Goal: Task Accomplishment & Management: Complete application form

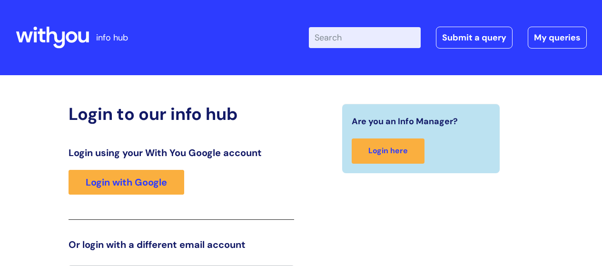
scroll to position [21, 0]
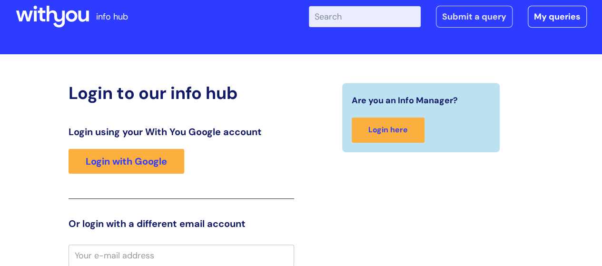
type input "[PERSON_NAME][EMAIL_ADDRESS][PERSON_NAME][DOMAIN_NAME]"
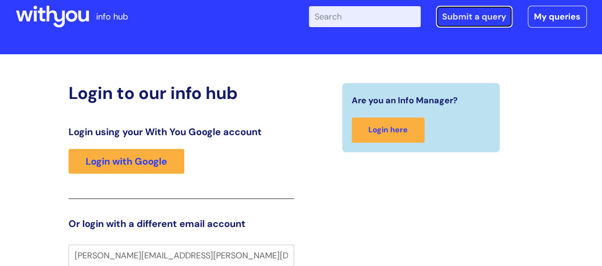
click at [480, 16] on link "Submit a query" at bounding box center [474, 17] width 77 height 22
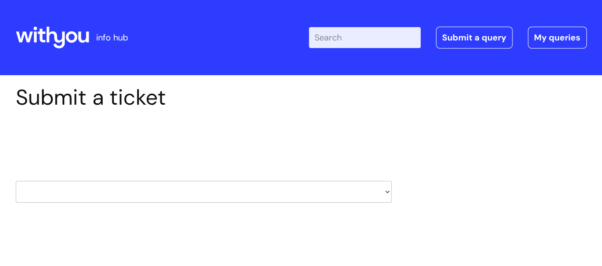
click at [91, 187] on select "HR / People IT and Support Clinical Drug Alerts Finance Accounts Data Support T…" at bounding box center [204, 192] width 376 height 22
select select "it_and_support"
click at [16, 181] on select "HR / People IT and Support Clinical Drug Alerts Finance Accounts Data Support T…" at bounding box center [204, 192] width 376 height 22
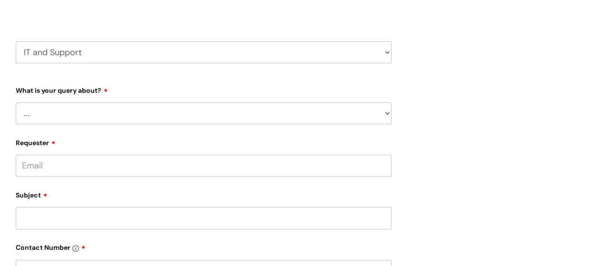
scroll to position [143, 0]
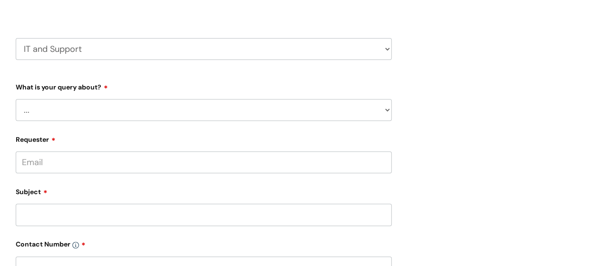
click at [50, 104] on select "... Mobile Phone Reset & MFA Accounts, Starters and Leavers IT Hardware issue I…" at bounding box center [204, 110] width 376 height 22
select select "Something Else"
click at [16, 99] on select "... Mobile Phone Reset & MFA Accounts, Starters and Leavers IT Hardware issue I…" at bounding box center [204, 110] width 376 height 22
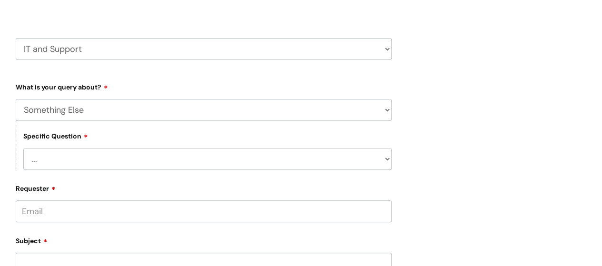
click at [58, 157] on select "... My problem is not listed" at bounding box center [207, 159] width 368 height 22
select select "My problem is not listed"
click at [23, 149] on select "... My problem is not listed" at bounding box center [207, 159] width 368 height 22
click at [62, 210] on input "Requester" at bounding box center [204, 211] width 376 height 22
paste input "[PERSON_NAME][EMAIL_ADDRESS][PERSON_NAME][DOMAIN_NAME]"
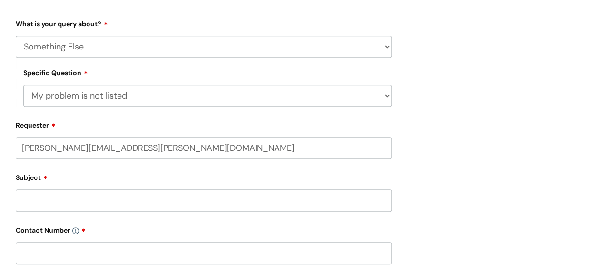
scroll to position [238, 0]
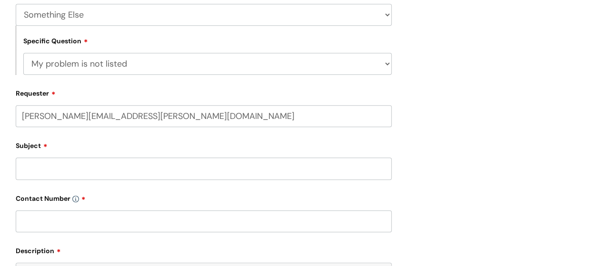
type input "richard.stanton@wearewithyou.org.uk"
click at [42, 167] on div "Subject" at bounding box center [204, 164] width 376 height 42
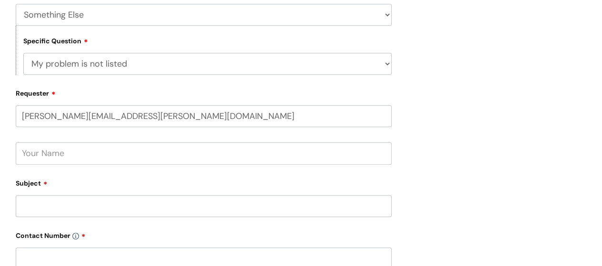
click at [37, 158] on input "text" at bounding box center [204, 153] width 376 height 22
type input "[PERSON_NAME]"
click at [55, 205] on input "Subject" at bounding box center [204, 206] width 376 height 22
type input "H"
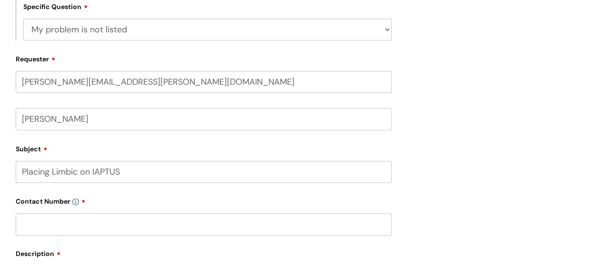
scroll to position [333, 0]
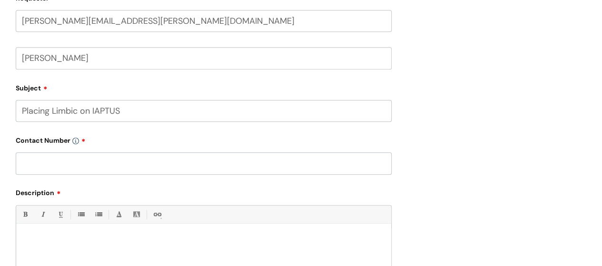
click at [77, 111] on input "Placing Limbic on IAPTUS" at bounding box center [204, 111] width 376 height 22
type input "Placing Limbic label on IAPTUS"
click at [54, 160] on input "text" at bounding box center [204, 163] width 376 height 22
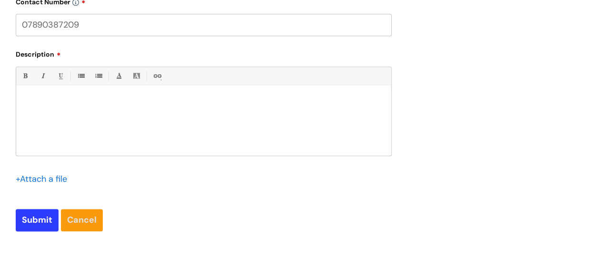
scroll to position [476, 0]
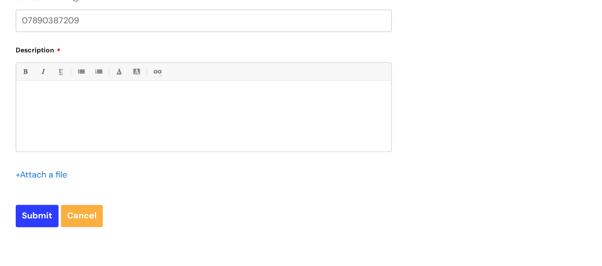
type input "07890387209"
drag, startPoint x: 67, startPoint y: 107, endPoint x: 59, endPoint y: 94, distance: 14.8
click at [66, 105] on div at bounding box center [203, 119] width 375 height 66
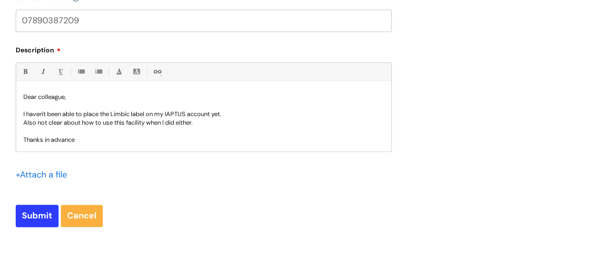
click at [178, 114] on p "I haven't been able to place the Limbic label on my IAPTUS account yet." at bounding box center [203, 114] width 361 height 9
click at [186, 173] on div "+ Attach a file" at bounding box center [204, 180] width 376 height 27
click at [179, 123] on p "Also not clear about how to use this facility when I did either." at bounding box center [203, 123] width 361 height 9
click at [35, 219] on input "Submit" at bounding box center [37, 216] width 43 height 22
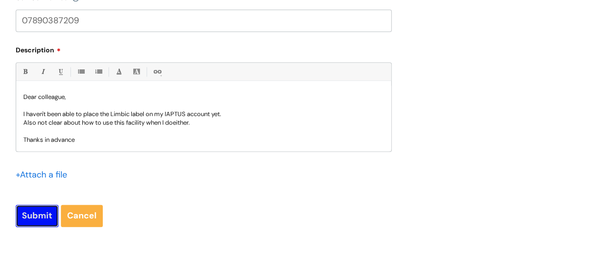
type input "Please Wait..."
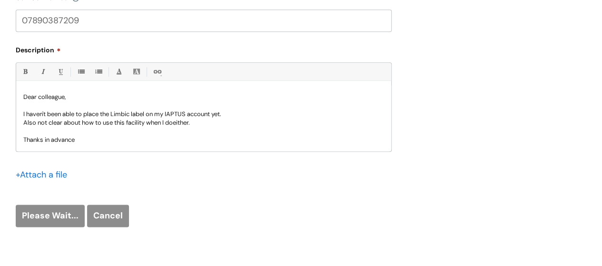
click at [205, 127] on p at bounding box center [203, 131] width 361 height 9
click at [205, 125] on p "Also not clear about how to use this facility when I do either." at bounding box center [203, 123] width 361 height 9
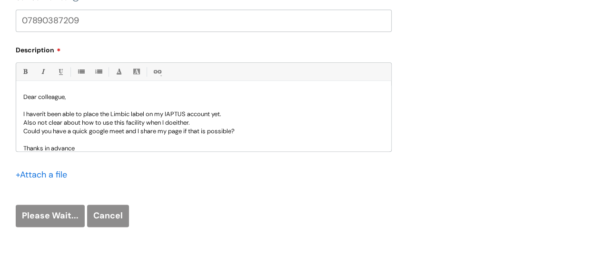
drag, startPoint x: 35, startPoint y: 100, endPoint x: 96, endPoint y: 144, distance: 74.8
click at [96, 144] on div "Dear colleague, I haven't been able to place the Limbic label on my IAP TUS acc…" at bounding box center [203, 119] width 375 height 66
click at [122, 210] on div "Please Wait... Cancel" at bounding box center [204, 216] width 376 height 22
click at [109, 217] on div "Please Wait... Cancel" at bounding box center [204, 216] width 376 height 22
click at [47, 218] on div "Please Wait... Cancel" at bounding box center [204, 216] width 376 height 22
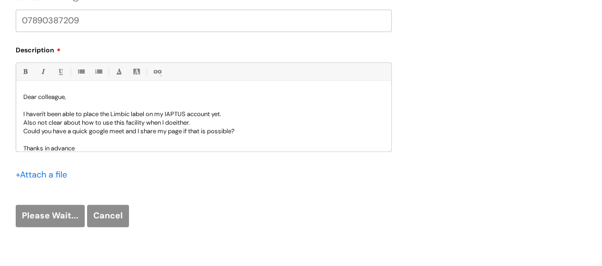
drag, startPoint x: 22, startPoint y: 88, endPoint x: 66, endPoint y: 127, distance: 58.7
click at [89, 143] on div "Dear colleague, I haven't been able to place the Limbic label on my IAP TUS acc…" at bounding box center [203, 119] width 375 height 66
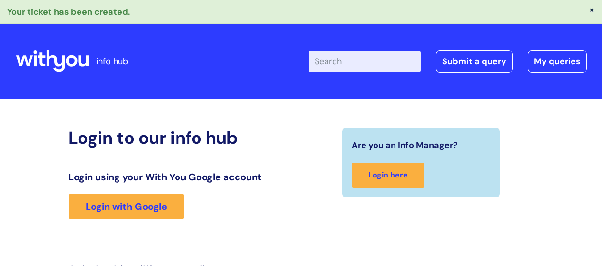
scroll to position [167, 0]
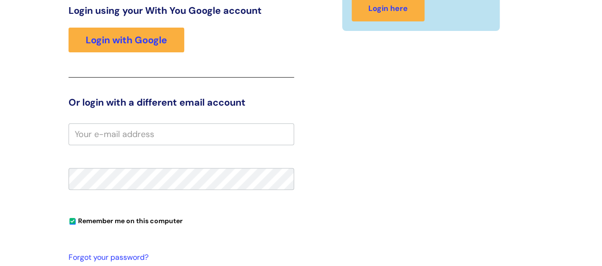
type input "[PERSON_NAME][EMAIL_ADDRESS][PERSON_NAME][DOMAIN_NAME]"
click at [404, 149] on div "Are you an Info Manager? Login here" at bounding box center [421, 153] width 240 height 384
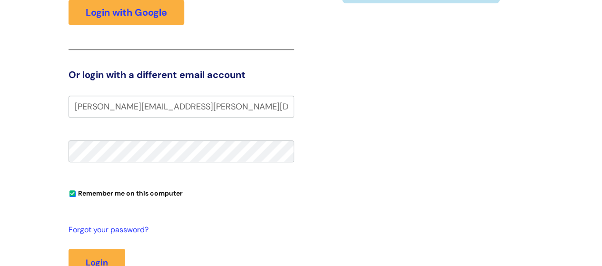
scroll to position [119, 0]
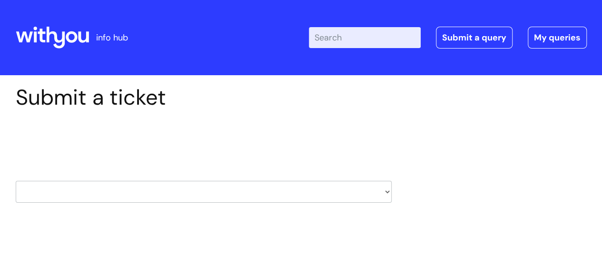
scroll to position [48, 0]
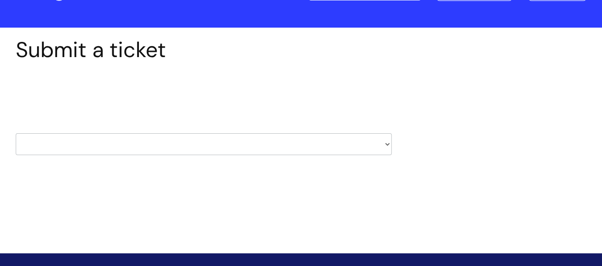
click at [97, 147] on select "HR / People IT and Support Clinical Drug Alerts Finance Accounts Data Support T…" at bounding box center [204, 144] width 376 height 22
select select "it_and_support"
click at [16, 133] on select "HR / People IT and Support Clinical Drug Alerts Finance Accounts Data Support T…" at bounding box center [204, 144] width 376 height 22
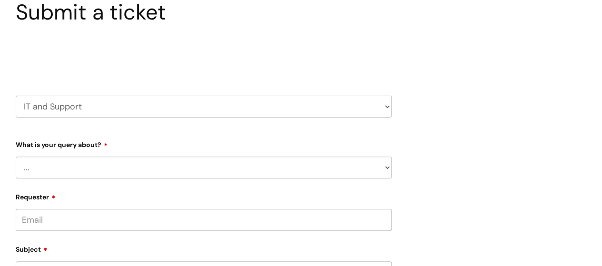
scroll to position [190, 0]
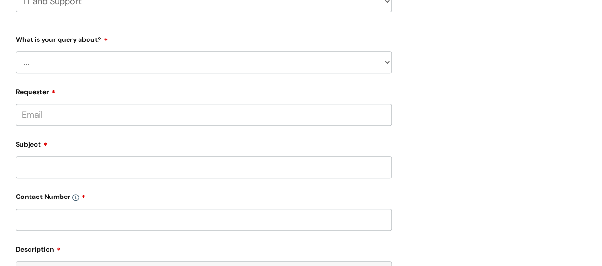
click at [48, 64] on select "... Mobile Phone Reset & MFA Accounts, Starters and Leavers IT Hardware issue I…" at bounding box center [204, 62] width 376 height 22
select select "Something Else"
click at [16, 51] on select "... Mobile Phone Reset & MFA Accounts, Starters and Leavers IT Hardware issue I…" at bounding box center [204, 62] width 376 height 22
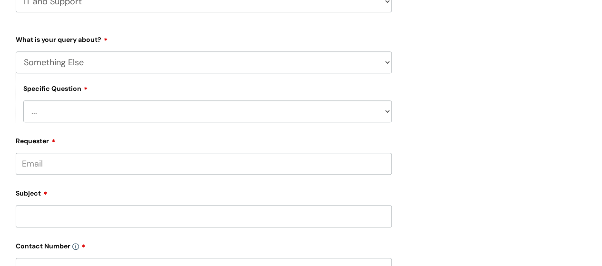
click at [64, 108] on select "... My problem is not listed" at bounding box center [207, 111] width 368 height 22
select select "My problem is not listed"
click at [23, 101] on select "... My problem is not listed" at bounding box center [207, 111] width 368 height 22
click at [58, 164] on input "Requester" at bounding box center [204, 164] width 376 height 22
type input "r"
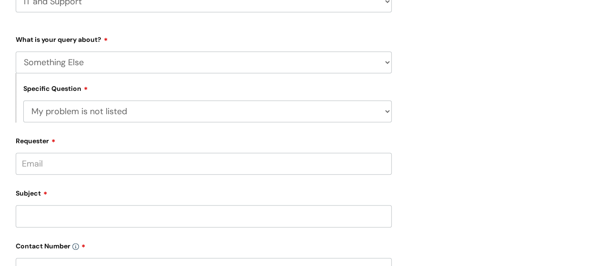
click at [40, 215] on input "Subject" at bounding box center [204, 216] width 376 height 22
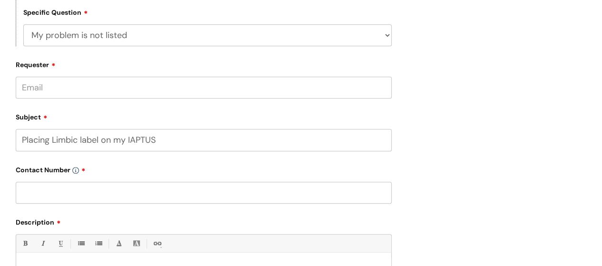
scroll to position [381, 0]
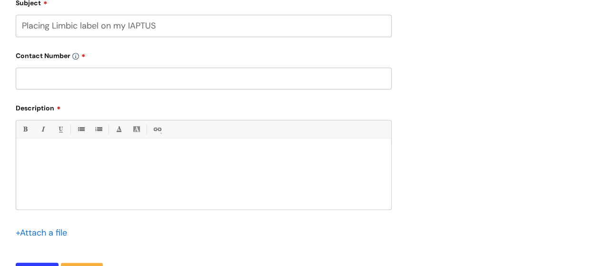
type input "Placing Limbic label on my IAPTUS"
click at [43, 164] on div at bounding box center [203, 177] width 375 height 66
paste div
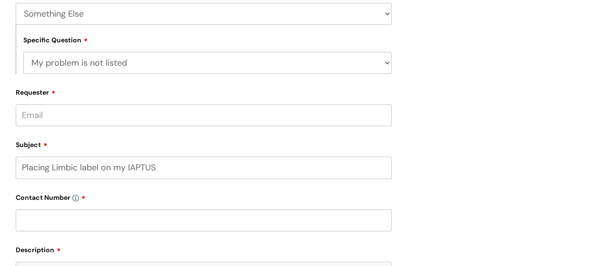
scroll to position [238, 0]
click at [75, 222] on input "text" at bounding box center [204, 221] width 376 height 22
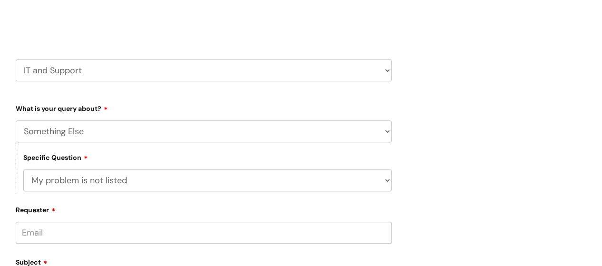
scroll to position [143, 0]
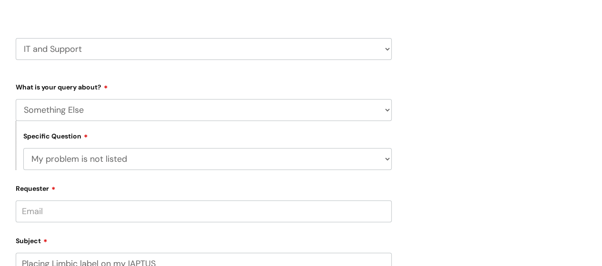
type input "07890 387209"
paste input "richard.stanton@wearewithyou.org.uk"
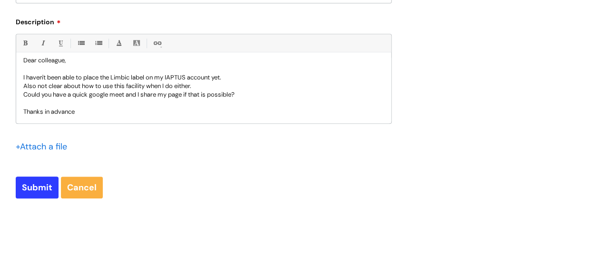
scroll to position [476, 0]
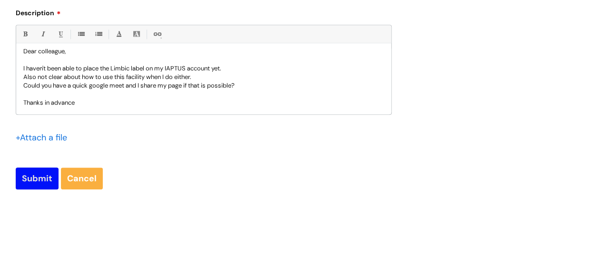
type input "richard.stanton@wearewithyou.org.uk"
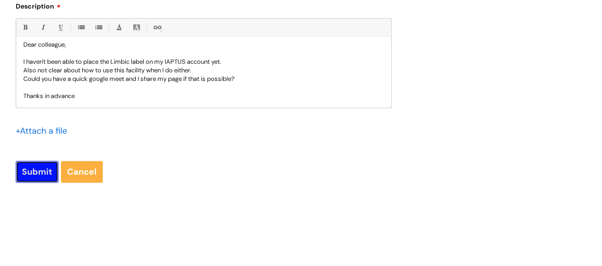
click at [35, 176] on input "Submit" at bounding box center [37, 172] width 43 height 22
type input "Please Wait..."
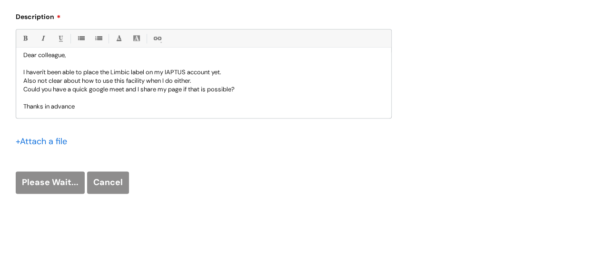
scroll to position [513, 0]
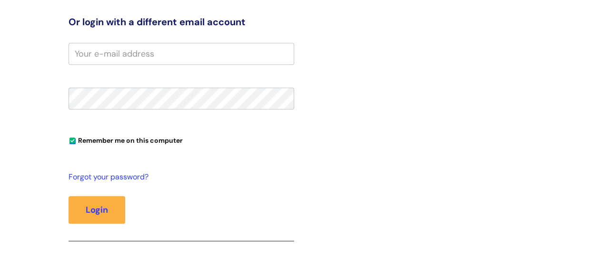
scroll to position [262, 0]
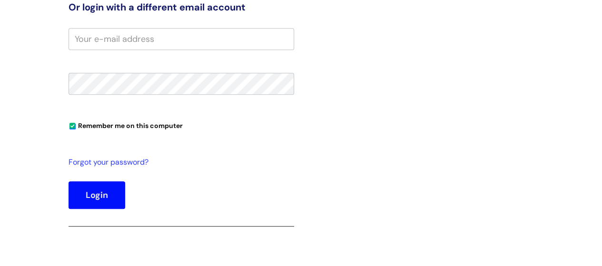
type input "[PERSON_NAME][EMAIL_ADDRESS][PERSON_NAME][DOMAIN_NAME]"
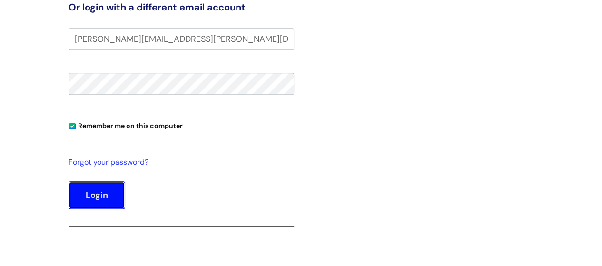
click at [98, 193] on button "Login" at bounding box center [97, 195] width 57 height 28
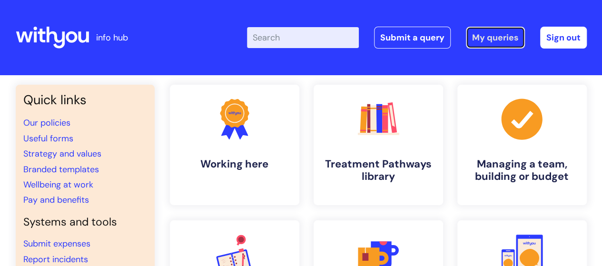
click at [496, 37] on link "My queries" at bounding box center [495, 38] width 59 height 22
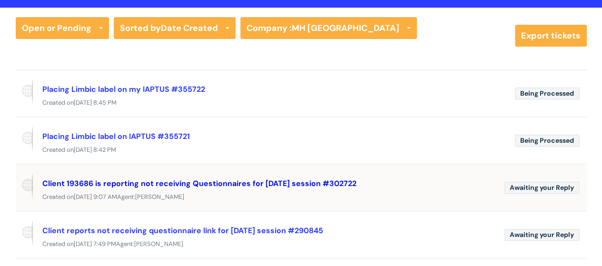
scroll to position [48, 0]
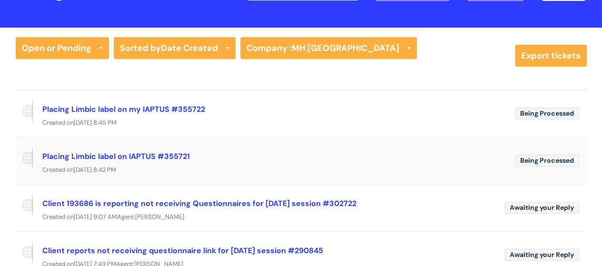
click at [377, 159] on div "Placing Limbic label on IAPTUS #355721" at bounding box center [274, 156] width 465 height 15
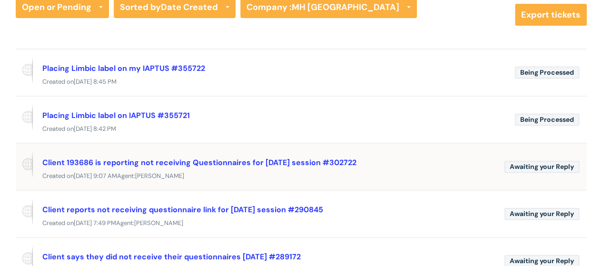
scroll to position [143, 0]
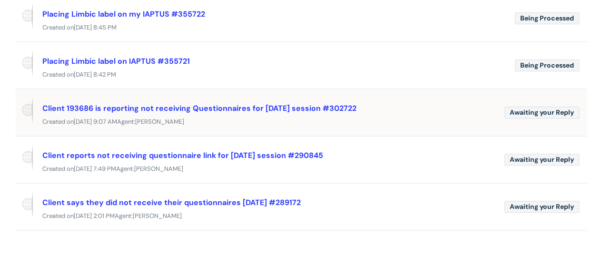
click at [395, 116] on div "Created on Thu, 20 Mar at 9:07 AM Agent: Suze Austin" at bounding box center [301, 122] width 571 height 12
click at [152, 107] on link "Client 193686 is reporting not receiving Questionnaires for today's session #30…" at bounding box center [199, 108] width 314 height 10
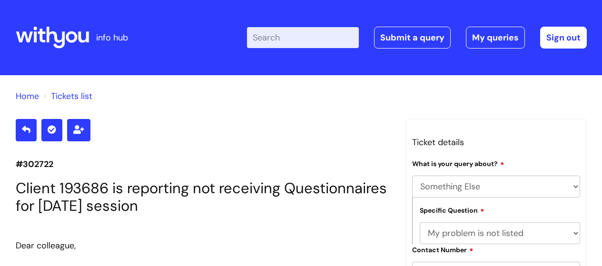
select select "Something Else"
select select "My problem is not listed"
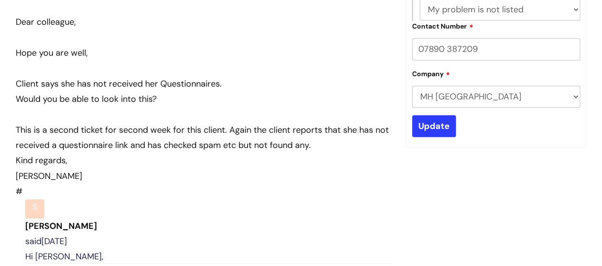
scroll to position [217, 0]
